Goal: Browse casually

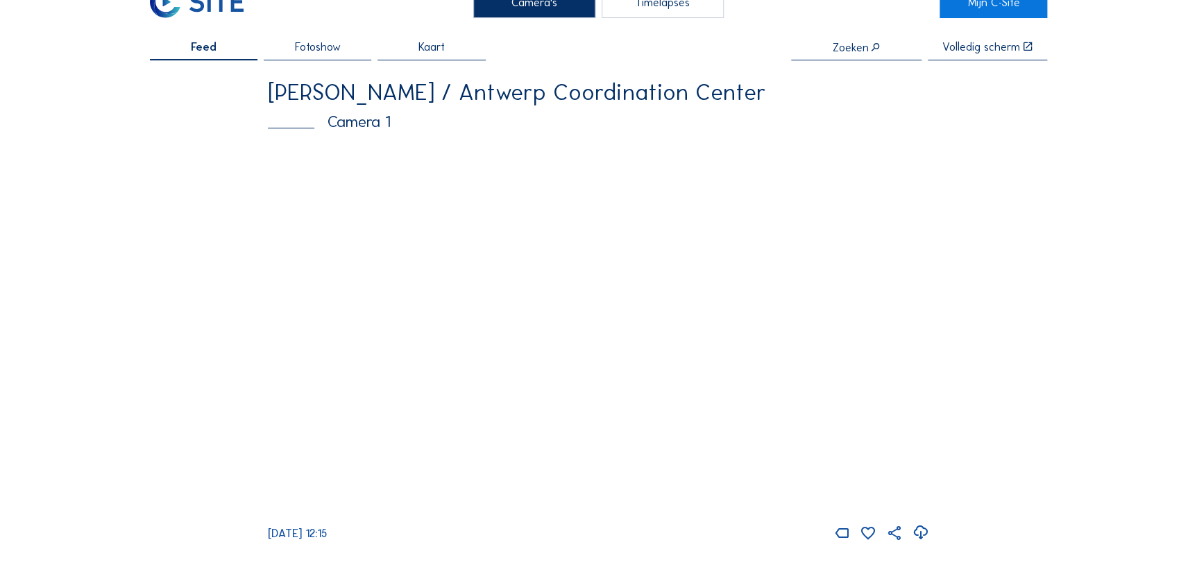
scroll to position [62, 0]
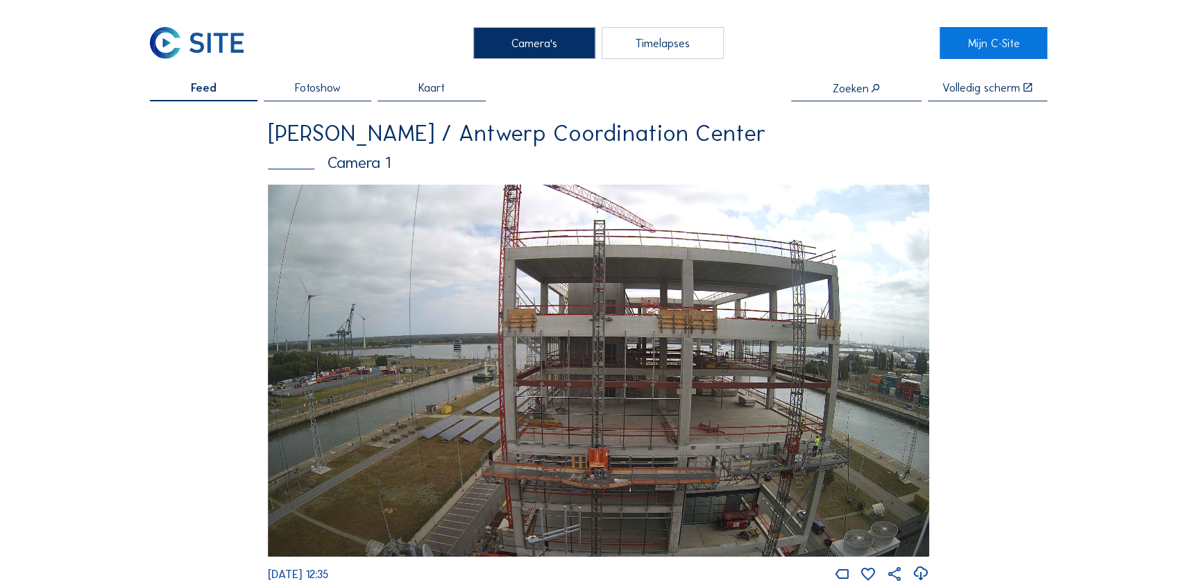
click at [679, 40] on div "Timelapses" at bounding box center [663, 42] width 122 height 31
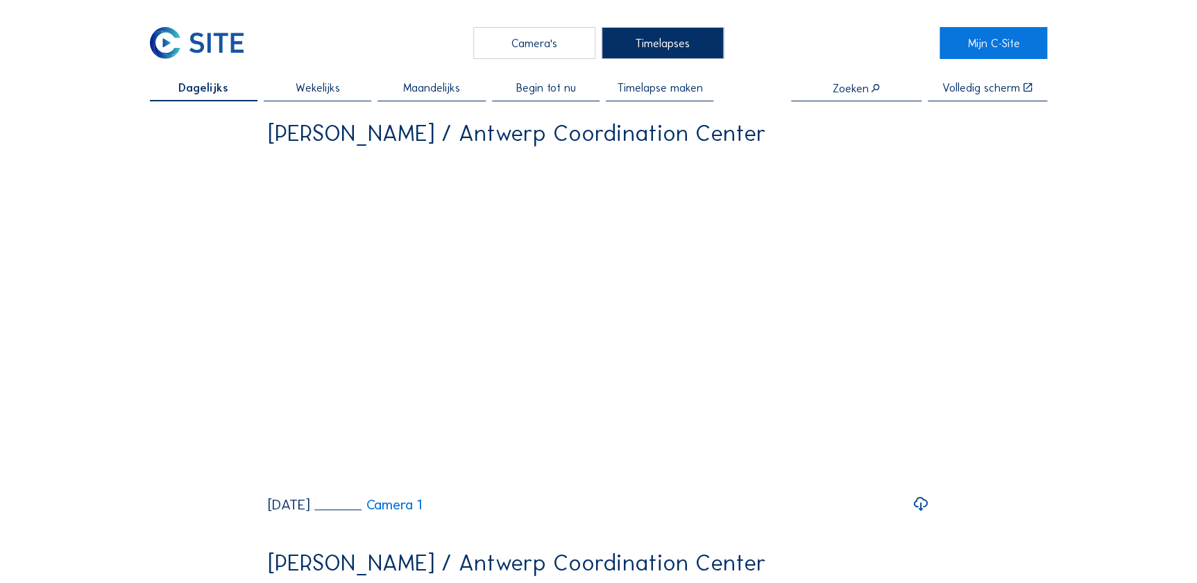
click at [555, 44] on div "Camera's" at bounding box center [534, 42] width 122 height 31
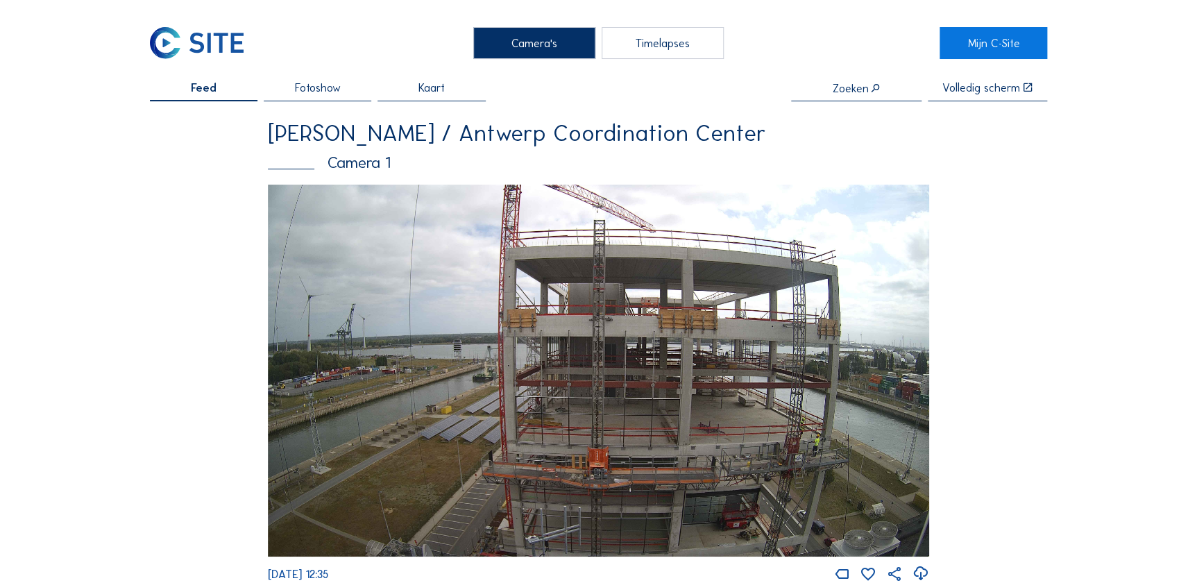
click at [596, 230] on img at bounding box center [599, 371] width 662 height 373
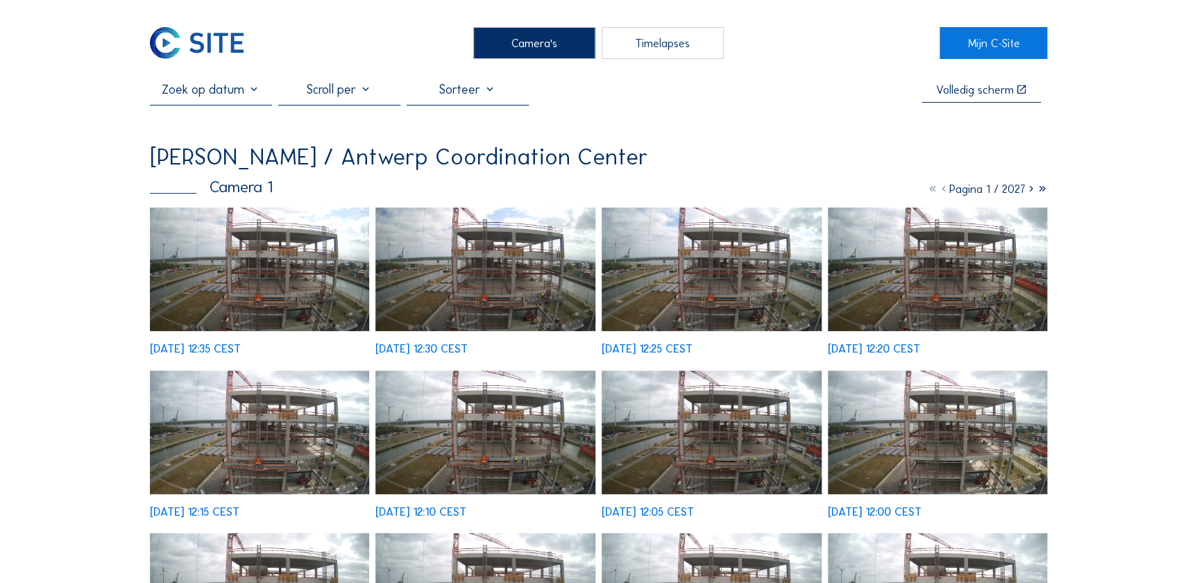
click at [537, 273] on img at bounding box center [486, 270] width 220 height 124
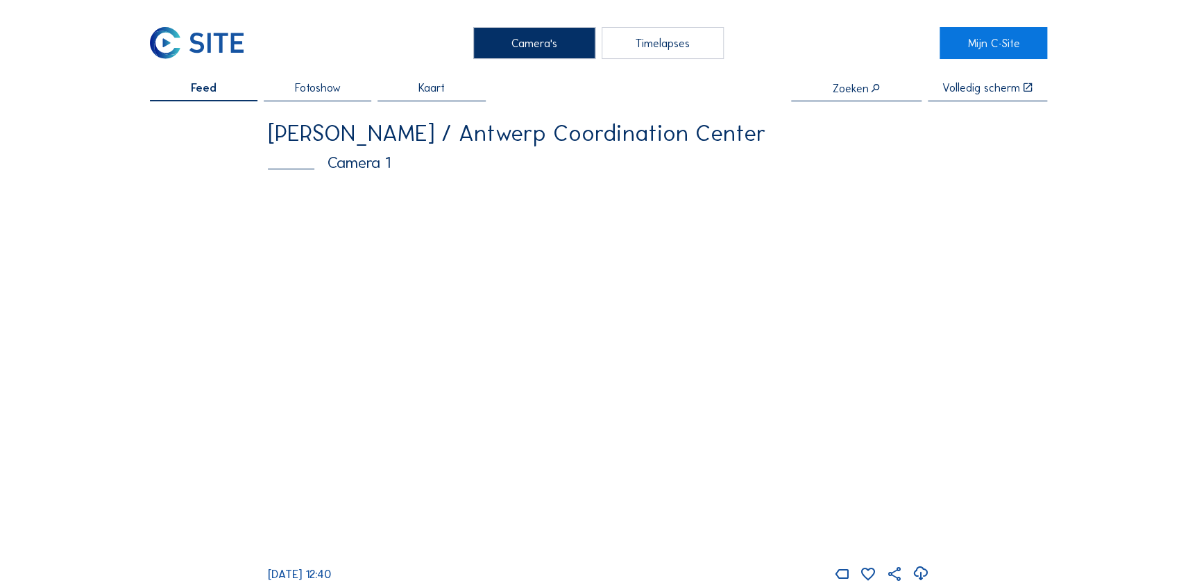
scroll to position [62, 0]
